Goal: Answer question/provide support

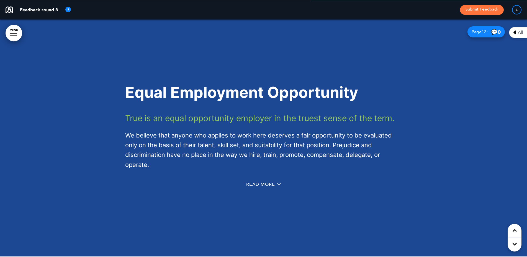
scroll to position [3618, 0]
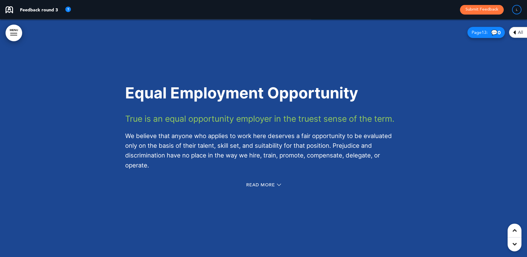
click at [255, 180] on div "Read More" at bounding box center [263, 185] width 277 height 11
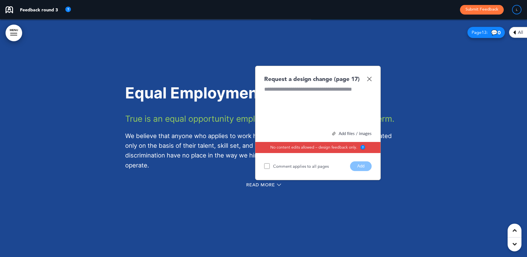
click at [371, 78] on img at bounding box center [369, 78] width 5 height 5
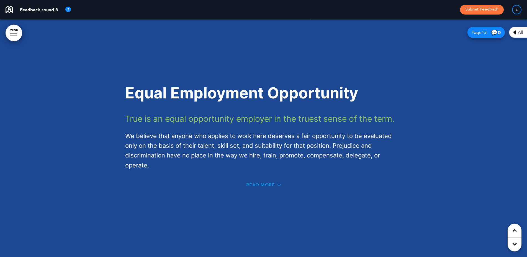
click at [273, 184] on span "Read More" at bounding box center [260, 185] width 29 height 4
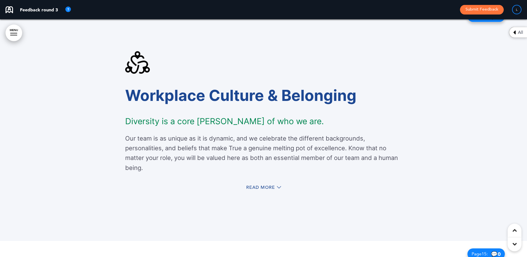
scroll to position [4039, 0]
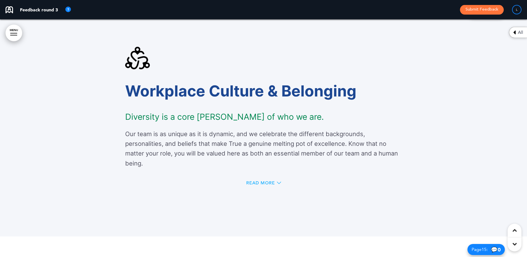
click at [267, 182] on span "Read More" at bounding box center [260, 183] width 29 height 4
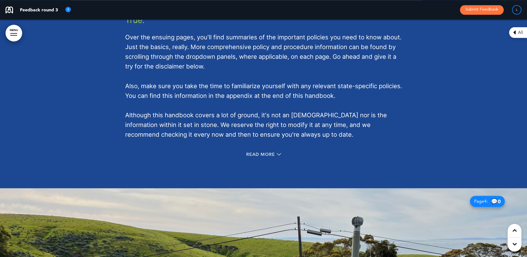
scroll to position [760, 0]
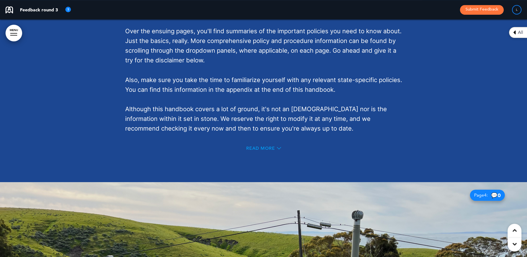
click at [256, 147] on span "Read More" at bounding box center [260, 148] width 29 height 4
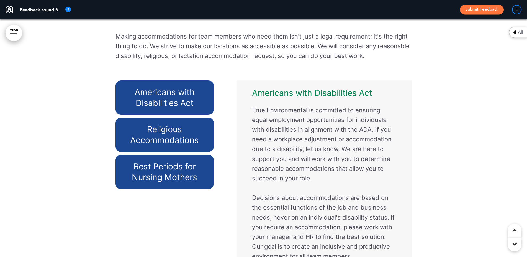
scroll to position [4539, 0]
click at [169, 126] on h6 "Religious Accommodations" at bounding box center [165, 135] width 86 height 22
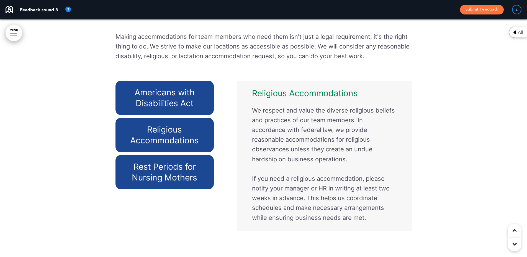
click at [162, 162] on div "Rest Periods for Nursing Mothers" at bounding box center [165, 172] width 99 height 34
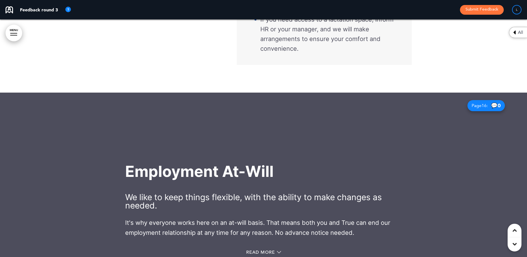
scroll to position [4848, 0]
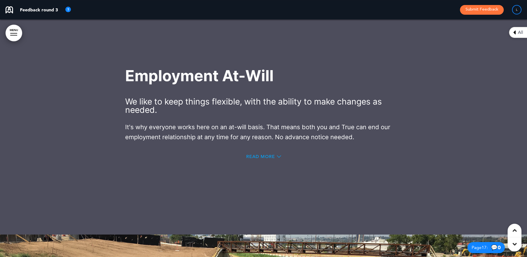
click at [261, 158] on span "Read More" at bounding box center [260, 156] width 29 height 4
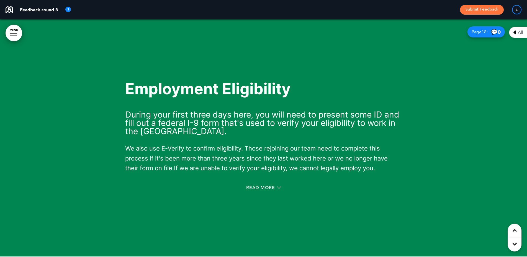
scroll to position [5326, 0]
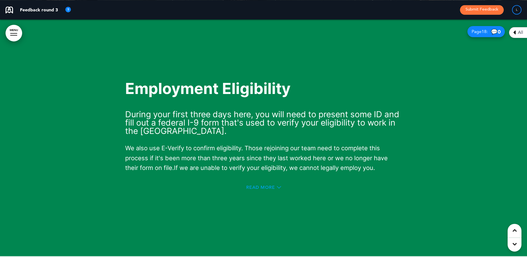
click at [257, 189] on span "Read More" at bounding box center [260, 187] width 29 height 4
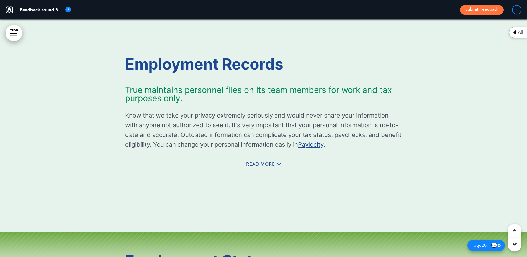
scroll to position [5592, 0]
click at [261, 166] on span "Read More" at bounding box center [260, 164] width 29 height 4
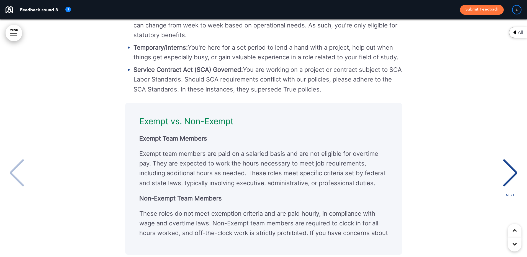
scroll to position [7, 0]
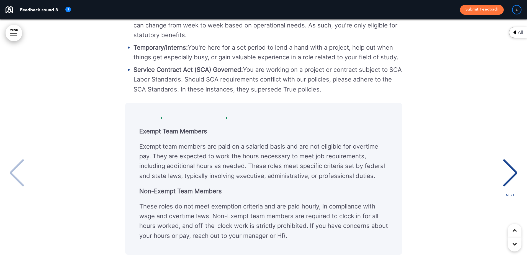
click at [513, 174] on div "NEXT" at bounding box center [510, 178] width 17 height 28
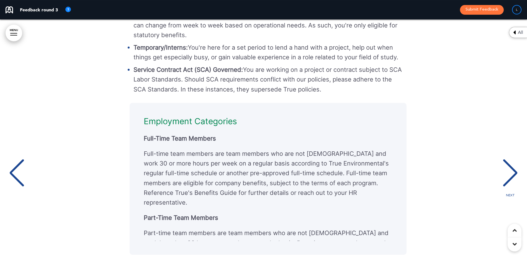
scroll to position [0, 519]
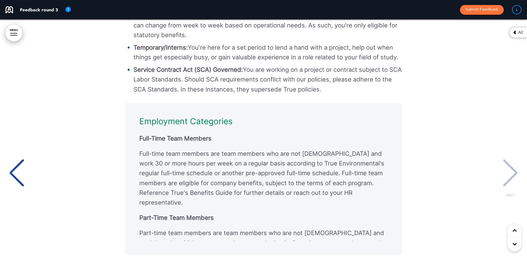
click at [513, 174] on div "NEXT" at bounding box center [510, 178] width 17 height 28
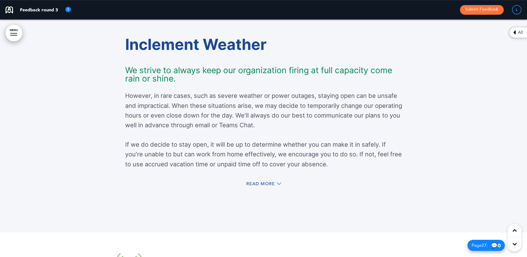
scroll to position [7919, 0]
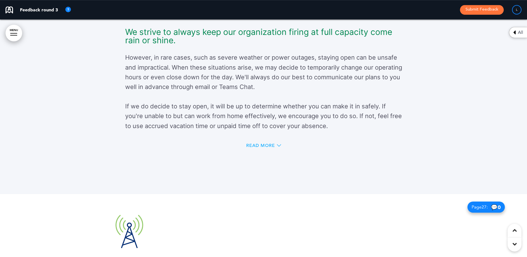
click at [255, 148] on span "Read More" at bounding box center [260, 145] width 29 height 4
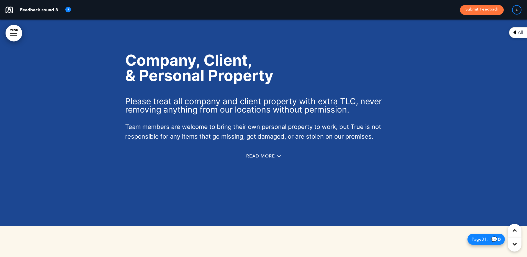
scroll to position [9368, 0]
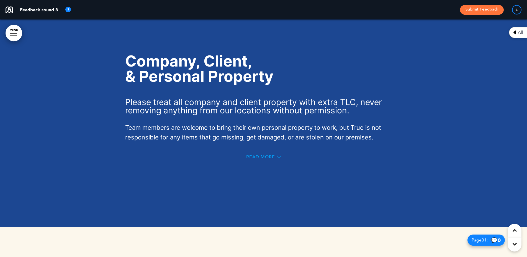
click at [261, 159] on span "Read More" at bounding box center [260, 157] width 29 height 4
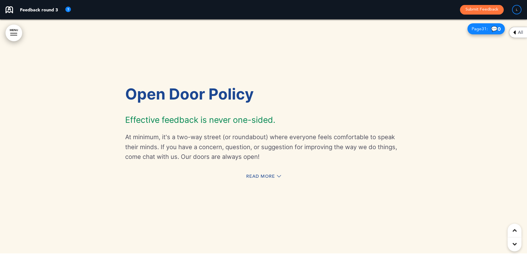
scroll to position [9633, 0]
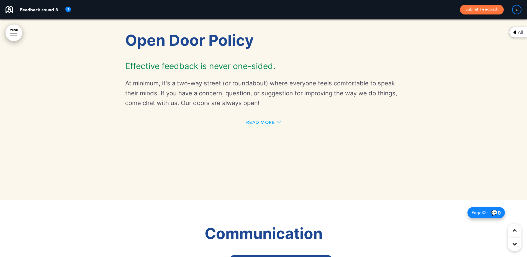
click at [260, 125] on span "Read More" at bounding box center [260, 122] width 29 height 4
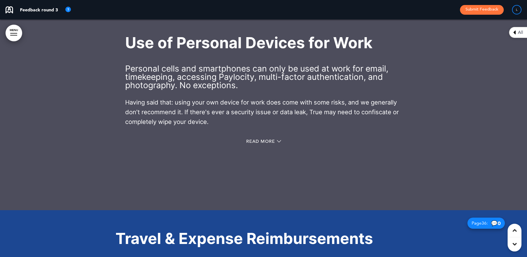
scroll to position [11000, 0]
click at [262, 148] on div "Read More" at bounding box center [263, 142] width 277 height 11
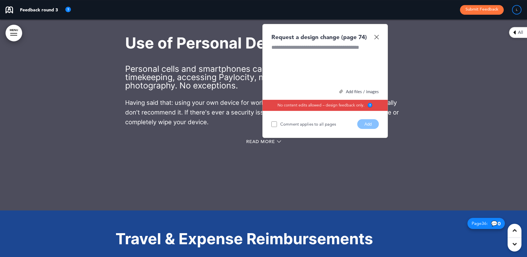
click at [378, 39] on img at bounding box center [376, 37] width 5 height 5
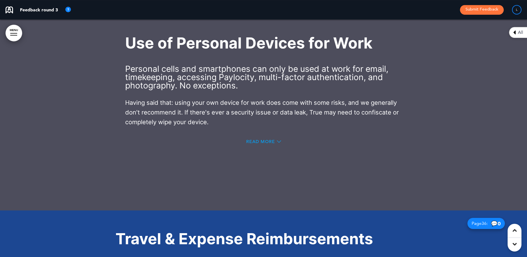
click at [255, 144] on span "Read More" at bounding box center [260, 141] width 29 height 4
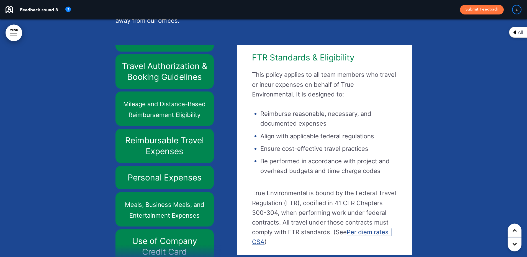
scroll to position [27, 0]
click at [108, 127] on div at bounding box center [263, 108] width 527 height 362
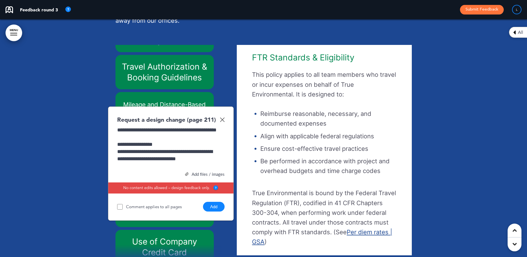
scroll to position [9, 0]
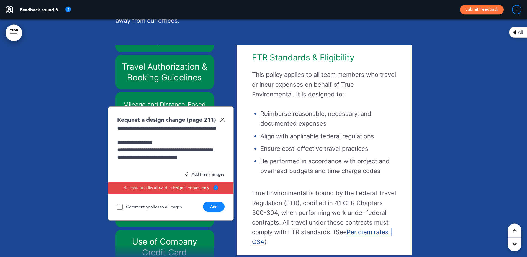
click at [216, 211] on button "Add" at bounding box center [214, 207] width 22 height 10
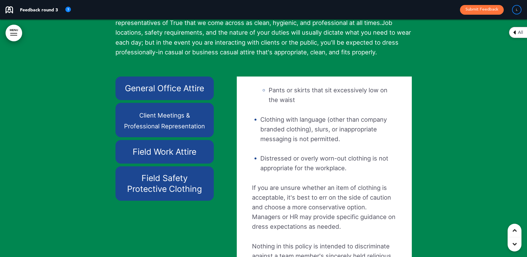
scroll to position [8791, 0]
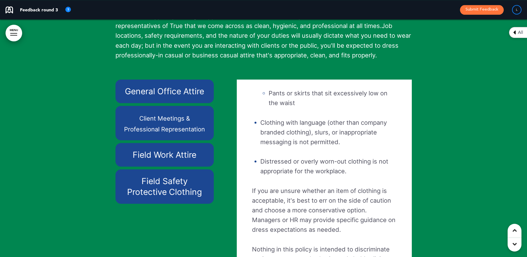
click at [99, 146] on div at bounding box center [263, 144] width 527 height 367
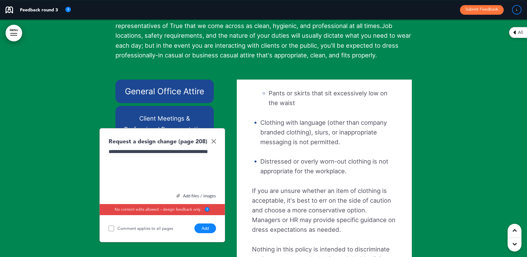
click at [207, 233] on button "Add" at bounding box center [205, 228] width 22 height 10
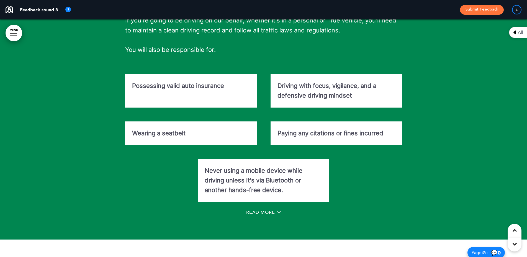
scroll to position [11938, 0]
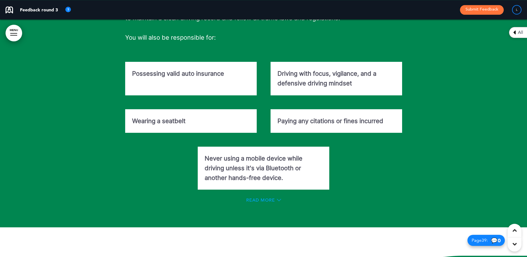
click at [269, 202] on span "Read More" at bounding box center [260, 200] width 29 height 4
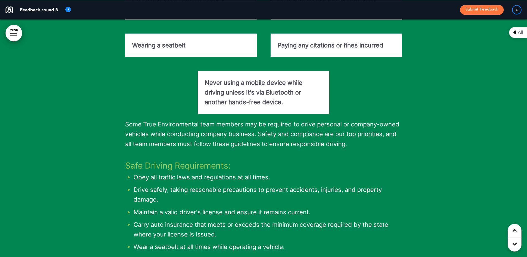
scroll to position [12080, 0]
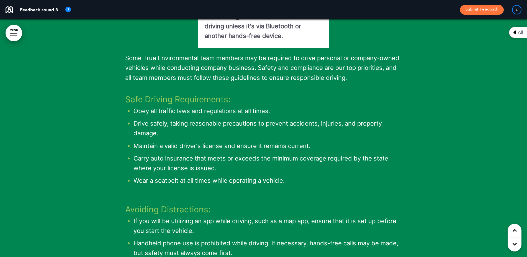
click at [114, 118] on div at bounding box center [263, 98] width 527 height 573
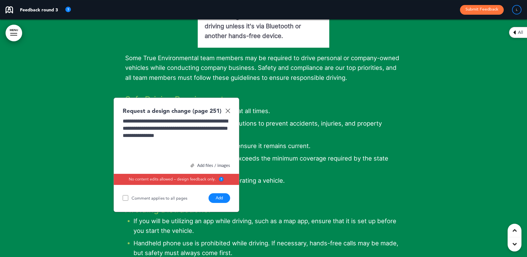
click at [220, 203] on button "Add" at bounding box center [220, 198] width 22 height 10
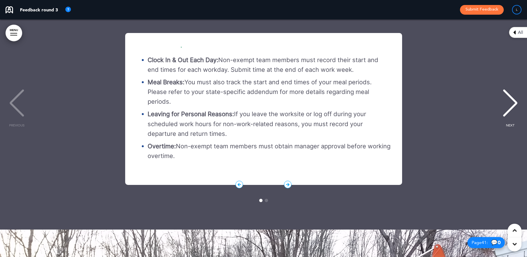
scroll to position [12803, 0]
click at [511, 121] on div "NEXT" at bounding box center [510, 108] width 17 height 28
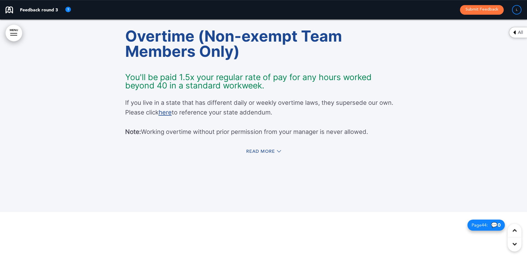
scroll to position [13532, 0]
click at [269, 153] on span "Read More" at bounding box center [260, 151] width 29 height 4
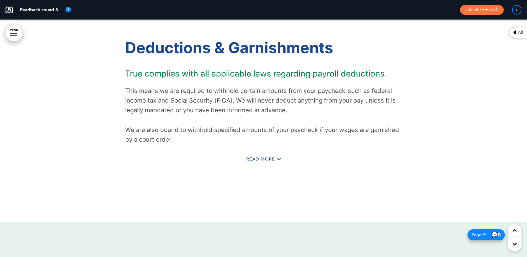
scroll to position [14111, 0]
click at [265, 161] on span "Read More" at bounding box center [260, 159] width 29 height 4
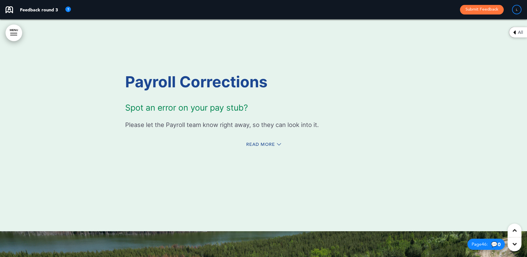
scroll to position [14494, 0]
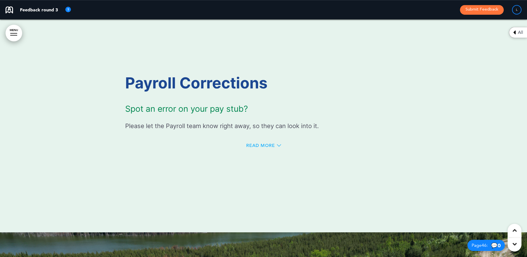
click at [255, 148] on span "Read More" at bounding box center [260, 145] width 29 height 4
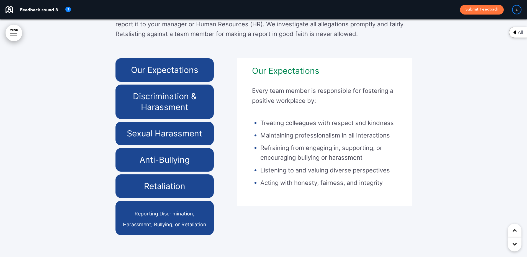
scroll to position [15549, 0]
click at [104, 225] on div at bounding box center [263, 92] width 527 height 342
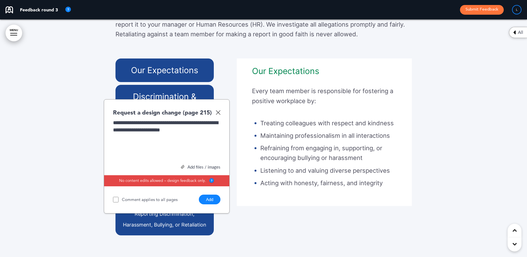
click at [212, 204] on button "Add" at bounding box center [210, 199] width 22 height 10
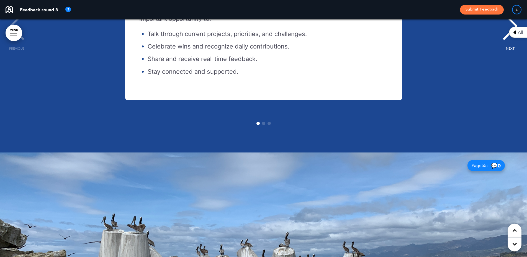
scroll to position [17442, 0]
click at [509, 45] on div "NEXT" at bounding box center [510, 32] width 17 height 28
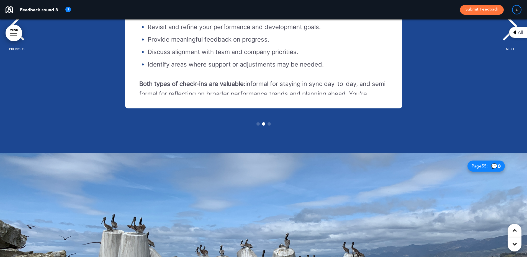
click at [509, 45] on div "NEXT" at bounding box center [510, 32] width 17 height 28
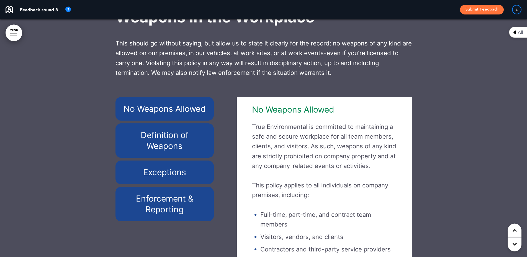
scroll to position [18081, 0]
click at [163, 152] on h6 "Definition of Weapons" at bounding box center [165, 141] width 86 height 22
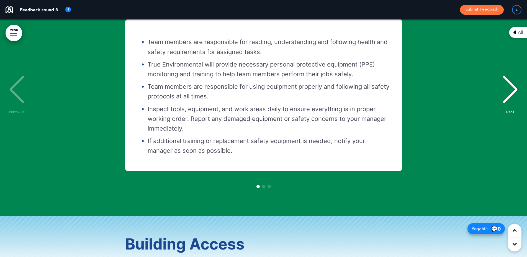
scroll to position [12, 0]
click at [513, 97] on div "NEXT" at bounding box center [510, 95] width 17 height 28
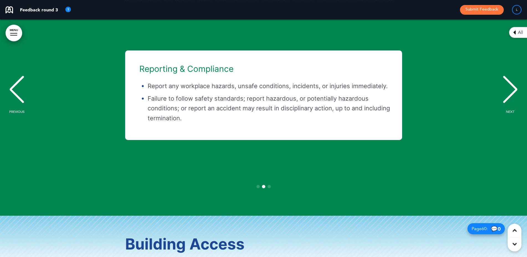
click at [513, 97] on div "NEXT" at bounding box center [510, 95] width 17 height 28
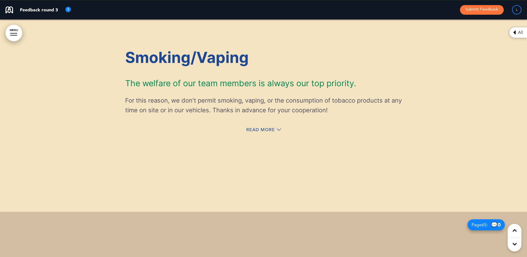
scroll to position [20289, 0]
click at [263, 136] on div "Read More" at bounding box center [263, 130] width 277 height 11
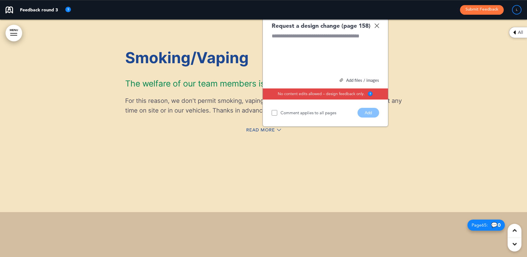
click at [378, 28] on img at bounding box center [377, 25] width 5 height 5
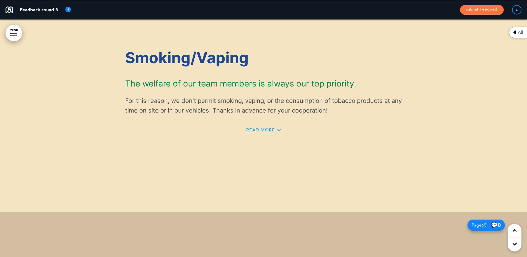
click at [262, 132] on span "Read More" at bounding box center [260, 130] width 29 height 4
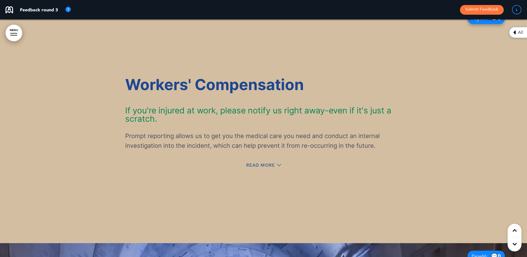
scroll to position [20530, 0]
click at [267, 167] on span "Read More" at bounding box center [260, 165] width 29 height 4
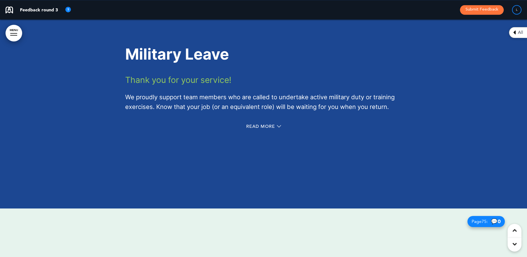
scroll to position [23061, 0]
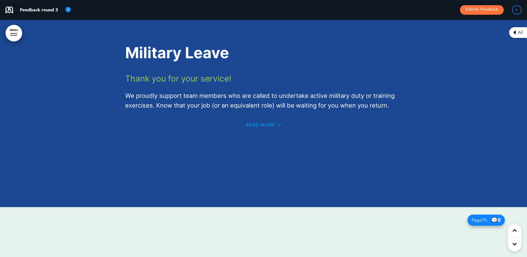
click at [259, 127] on span "Read More" at bounding box center [260, 125] width 29 height 4
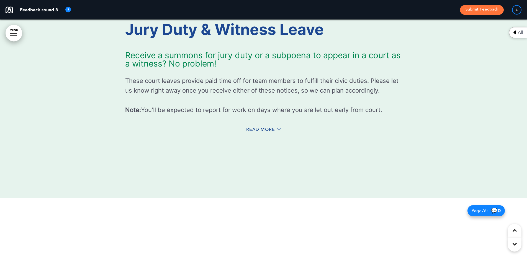
scroll to position [23565, 0]
click at [254, 132] on span "Read More" at bounding box center [260, 129] width 29 height 4
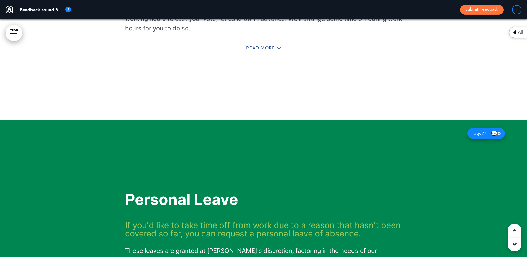
scroll to position [24081, 0]
click at [260, 50] on span "Read More" at bounding box center [260, 48] width 29 height 4
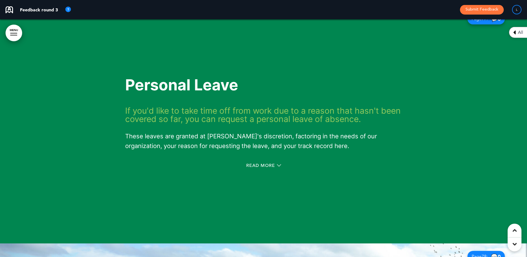
scroll to position [24250, 0]
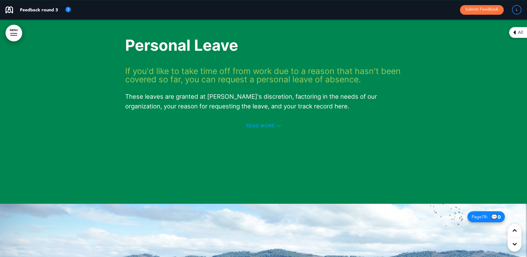
click at [255, 128] on span "Read More" at bounding box center [260, 126] width 29 height 4
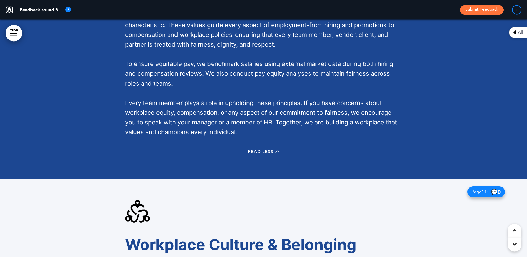
scroll to position [4002, 0]
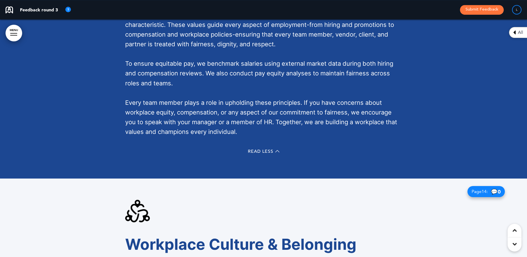
click at [149, 213] on img at bounding box center [137, 211] width 25 height 25
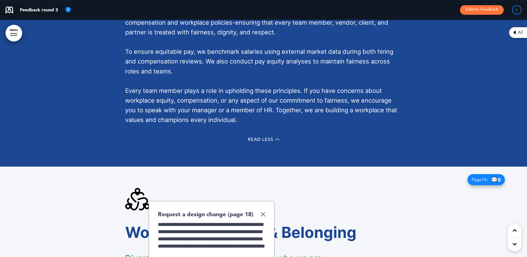
scroll to position [4020, 0]
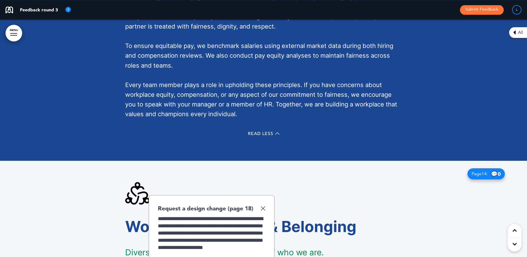
click at [263, 209] on img at bounding box center [263, 208] width 5 height 5
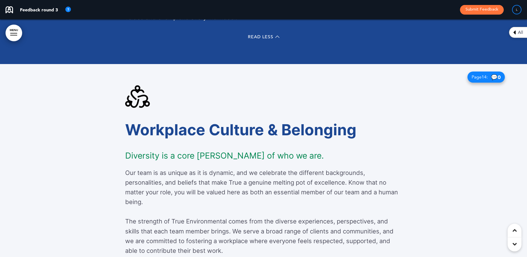
scroll to position [4117, 0]
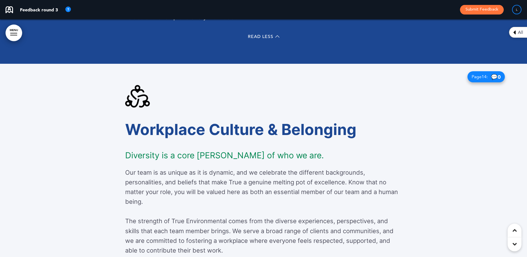
click at [145, 104] on img at bounding box center [137, 96] width 25 height 25
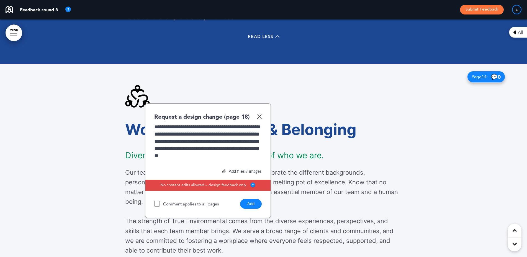
scroll to position [1, 0]
click at [257, 201] on button "Add" at bounding box center [251, 204] width 22 height 10
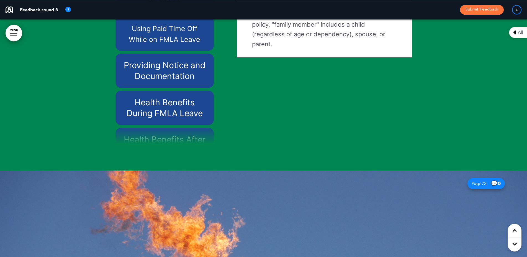
scroll to position [19, 0]
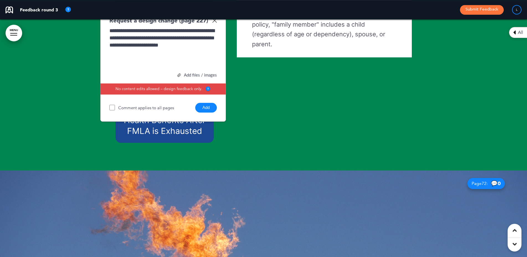
click at [127, 58] on div "**********" at bounding box center [162, 48] width 107 height 42
click at [209, 112] on button "Add" at bounding box center [206, 108] width 22 height 10
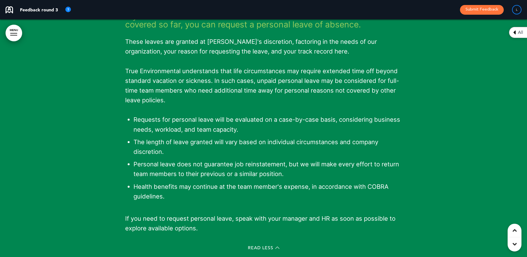
scroll to position [24207, 0]
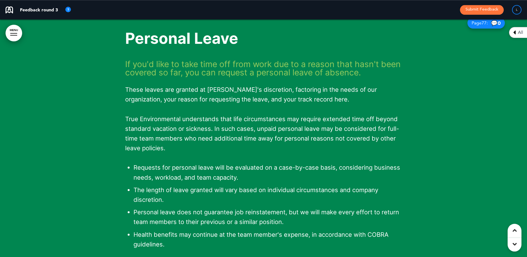
click at [387, 76] on h6 "If you'd like to take time off from work due to a reason that hasn't been cover…" at bounding box center [263, 68] width 277 height 17
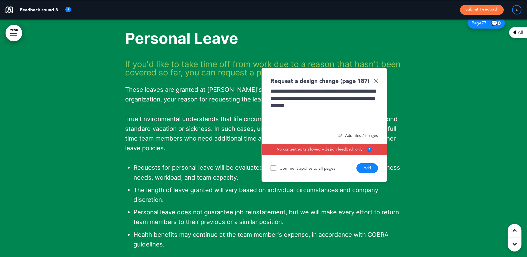
click at [367, 173] on button "Add" at bounding box center [368, 168] width 22 height 10
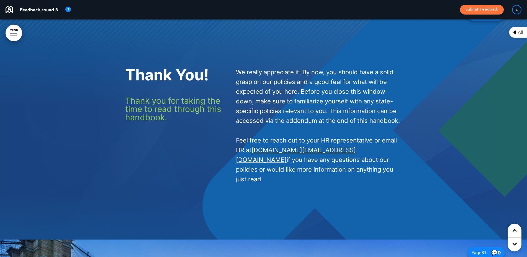
scroll to position [25002, 0]
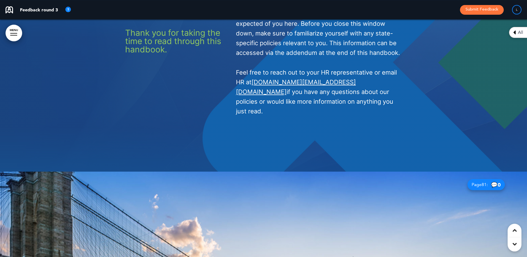
click at [368, 171] on div at bounding box center [263, 52] width 527 height 237
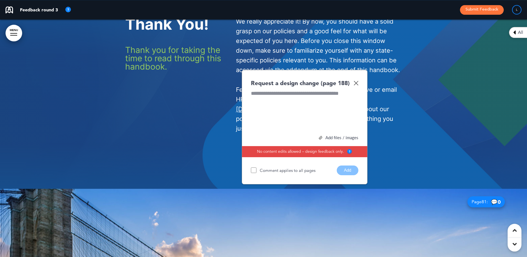
scroll to position [25049, 0]
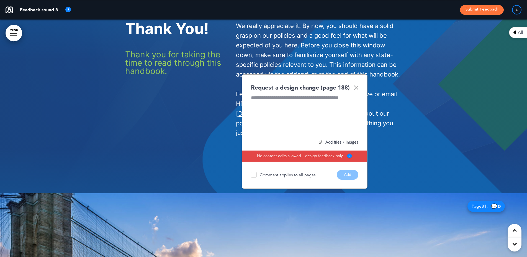
click at [356, 90] on img at bounding box center [356, 87] width 5 height 5
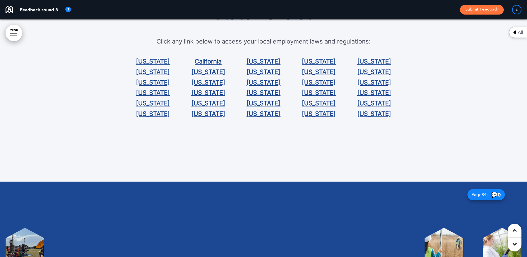
scroll to position [25772, 0]
click at [317, 117] on link "[US_STATE]" at bounding box center [319, 113] width 34 height 7
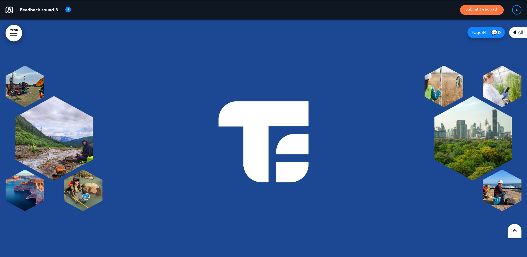
scroll to position [25952, 0]
